Goal: Task Accomplishment & Management: Manage account settings

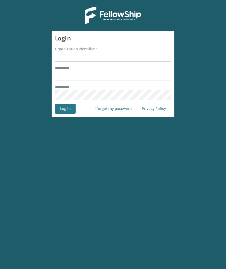
click at [69, 53] on input "Organization Identifier *" at bounding box center [113, 57] width 116 height 10
type input "Foamtex"
click at [132, 77] on input "******** *" at bounding box center [113, 76] width 116 height 10
type input "******"
click at [65, 109] on button "Log In" at bounding box center [65, 109] width 21 height 10
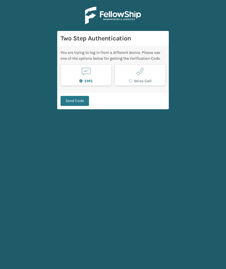
click at [75, 103] on button "Send Code" at bounding box center [75, 101] width 28 height 10
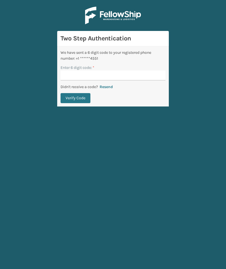
click at [159, 77] on input "Enter 6 digit code: *" at bounding box center [113, 76] width 105 height 10
type input "383708"
click at [75, 98] on button "Verify Code" at bounding box center [76, 98] width 30 height 10
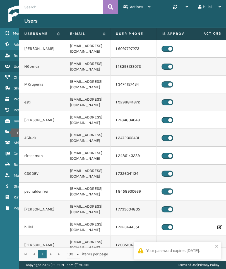
click at [7, 133] on icon "Fulfillment Orders" at bounding box center [7, 132] width 4 height 4
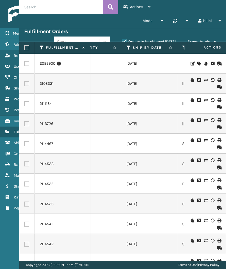
scroll to position [0, 90]
click at [125, 51] on th "Ship By Date" at bounding box center [149, 48] width 56 height 12
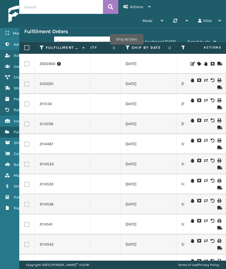
click at [126, 49] on icon at bounding box center [128, 47] width 4 height 5
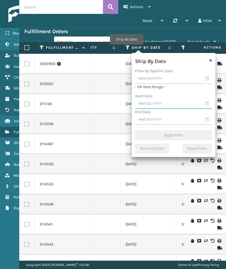
click at [169, 103] on input "text" at bounding box center [173, 104] width 77 height 10
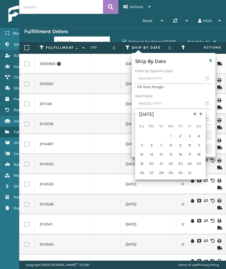
click at [169, 137] on div "1" at bounding box center [170, 136] width 9 height 8
type input "[DATE]"
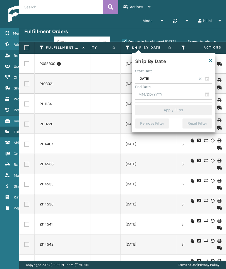
click at [192, 88] on div "End Date" at bounding box center [173, 87] width 77 height 6
click at [199, 93] on input "text" at bounding box center [173, 95] width 77 height 10
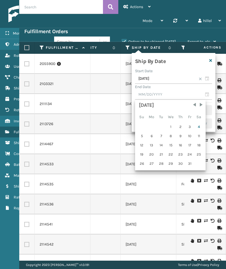
click at [200, 124] on div "4" at bounding box center [199, 127] width 8 height 8
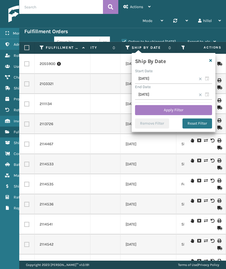
type input "[DATE]"
click at [207, 111] on button "Apply Filter" at bounding box center [173, 110] width 77 height 10
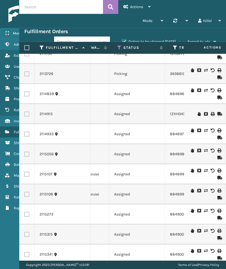
scroll to position [12, 231]
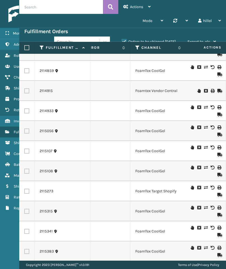
click at [182, 181] on td "FoamTex Target Shopify" at bounding box center [158, 191] width 56 height 20
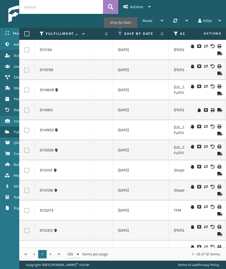
click at [120, 32] on icon at bounding box center [120, 33] width 4 height 5
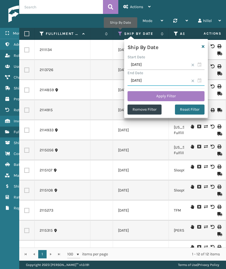
click at [171, 81] on input "[DATE]" at bounding box center [166, 81] width 77 height 10
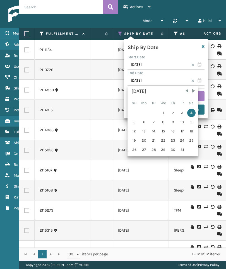
click at [155, 122] on div "7" at bounding box center [154, 122] width 8 height 8
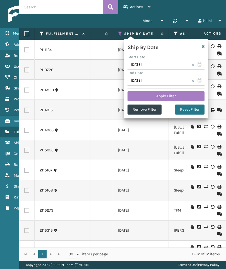
type input "[DATE]"
click at [190, 95] on button "Apply Filter" at bounding box center [166, 96] width 77 height 10
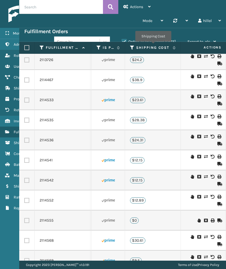
click at [153, 45] on label "Shipping Cost" at bounding box center [153, 47] width 34 height 5
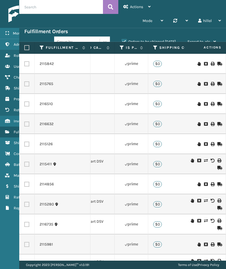
click at [168, 49] on label "Shipping Cost" at bounding box center [176, 47] width 34 height 5
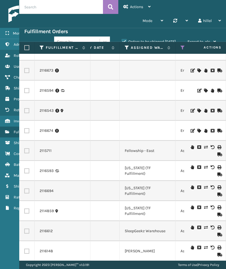
click at [42, 151] on link "2115711" at bounding box center [46, 151] width 12 height 6
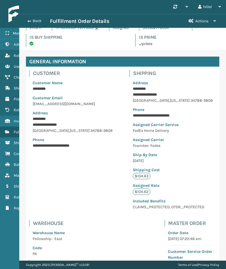
click at [30, 18] on div "Back Fulfillment Order Details" at bounding box center [103, 21] width 159 height 7
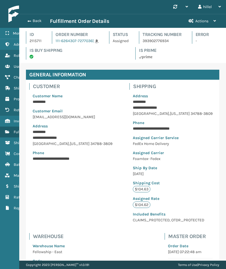
click at [30, 18] on div "Back Fulfillment Order Details" at bounding box center [103, 21] width 159 height 7
click at [35, 23] on button "Back" at bounding box center [37, 20] width 26 height 5
